Goal: Task Accomplishment & Management: Complete application form

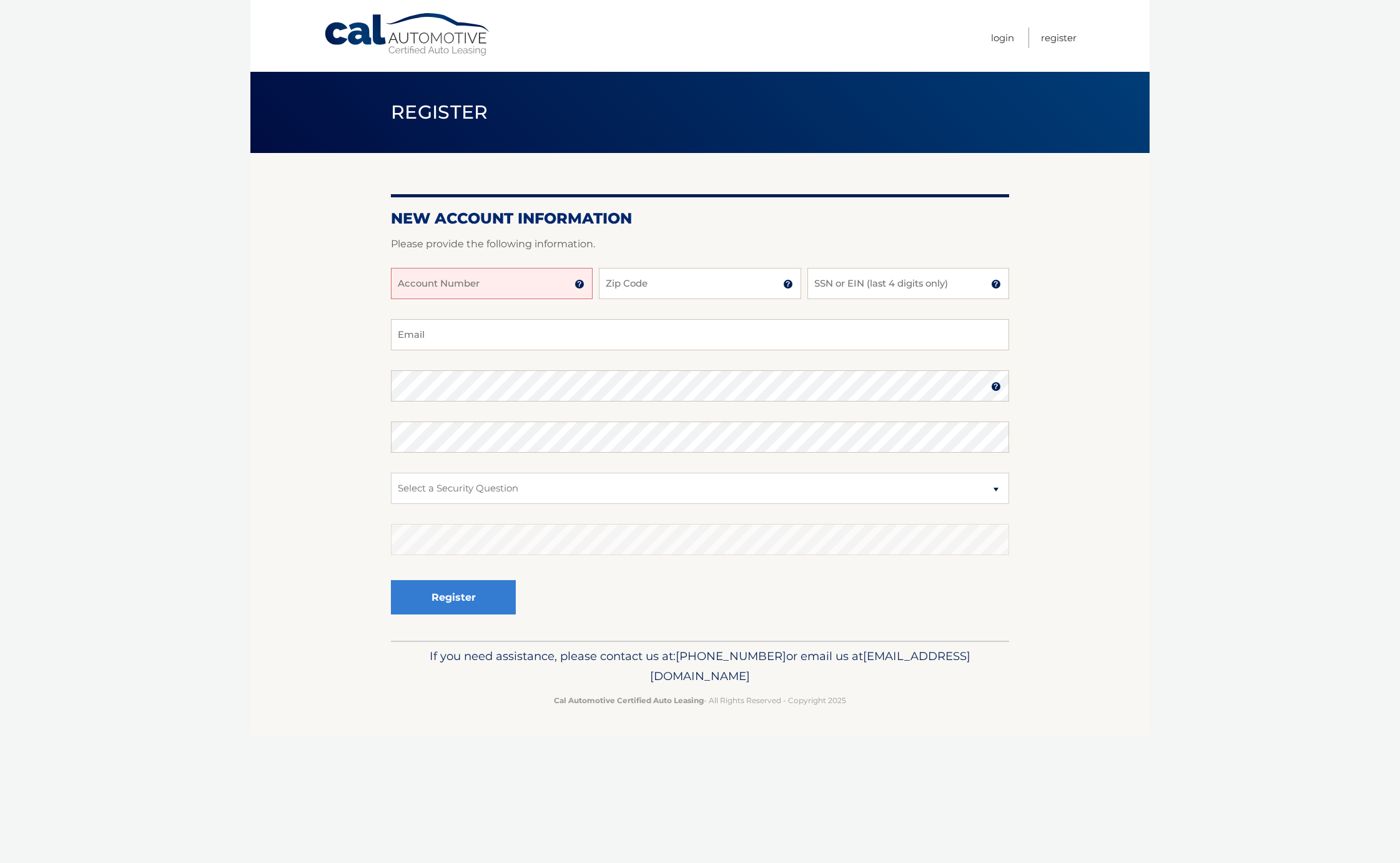
click at [571, 292] on input "Account Number" at bounding box center [491, 283] width 202 height 31
type input "398555893"
type input "11743"
type input "5671"
click at [476, 327] on input "Email" at bounding box center [700, 334] width 618 height 31
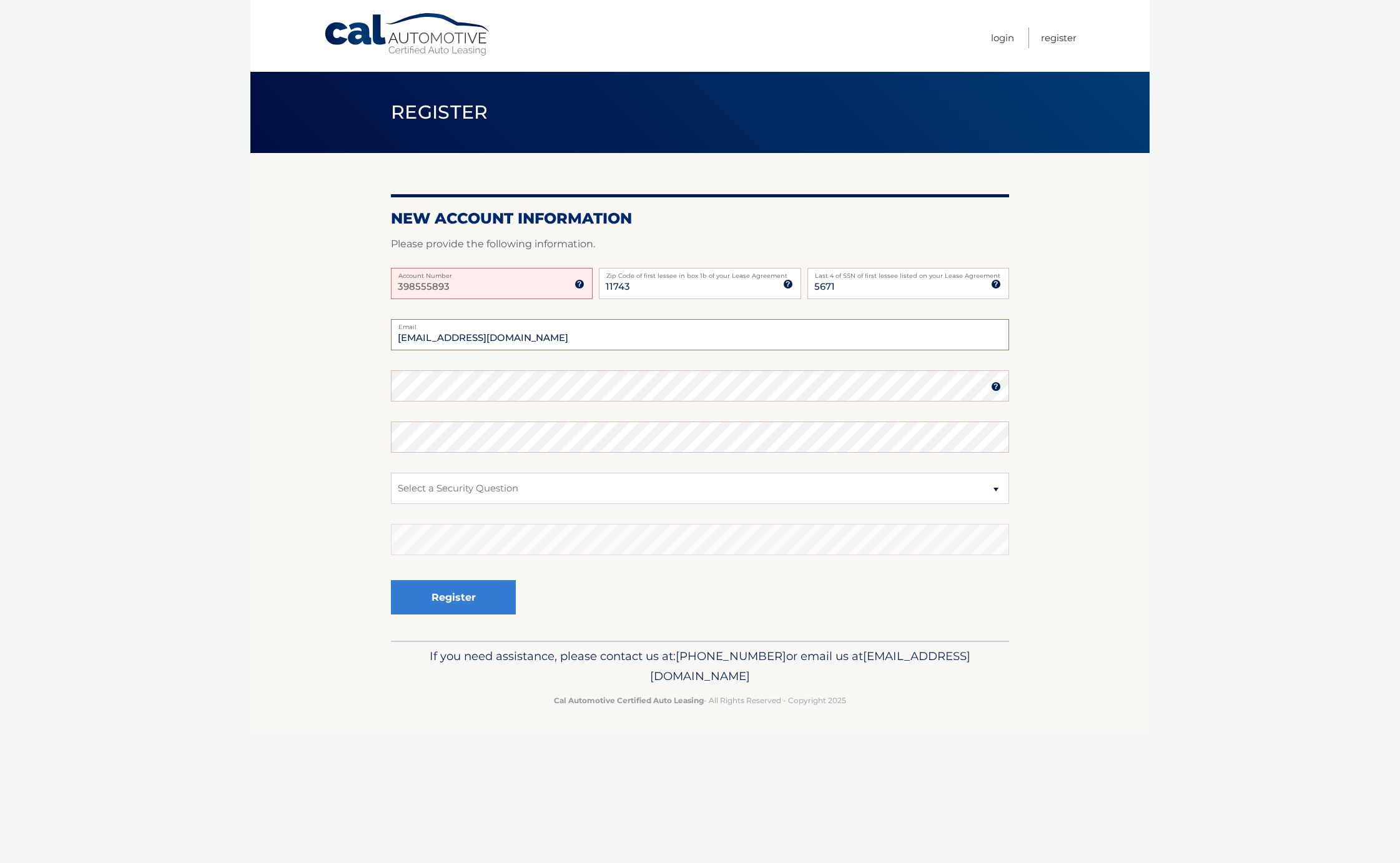
type input "[EMAIL_ADDRESS][DOMAIN_NAME]"
click at [996, 491] on select "Select a Security Question What was the name of your elementary school? What is…" at bounding box center [700, 488] width 618 height 31
select select "2"
click at [391, 473] on select "Select a Security Question What was the name of your elementary school? What is…" at bounding box center [700, 488] width 618 height 31
click at [447, 590] on button "Register" at bounding box center [453, 597] width 125 height 35
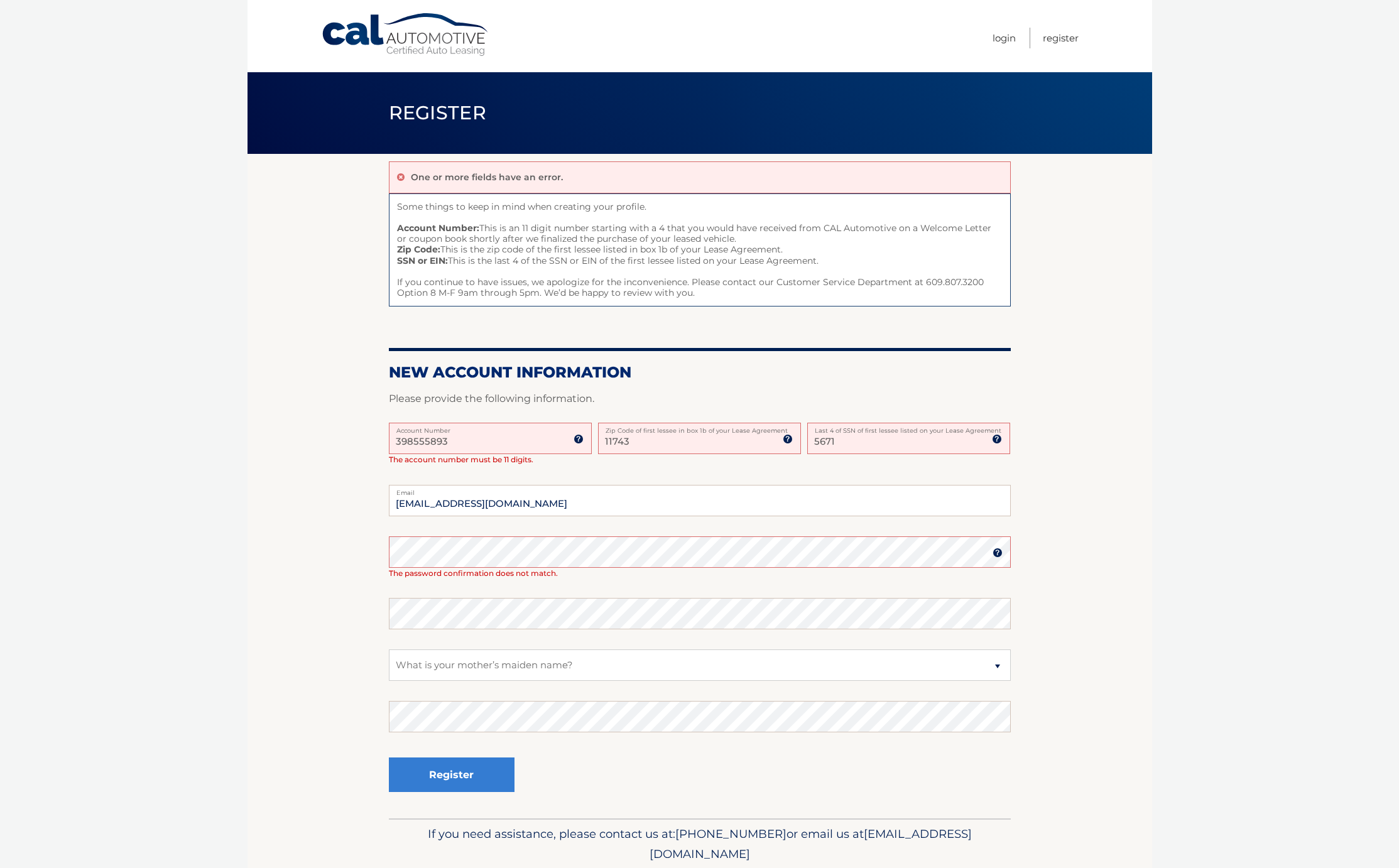
click at [464, 440] on input "398555893" at bounding box center [490, 438] width 203 height 31
type input "3"
type input "44455991391"
